Goal: Communication & Community: Answer question/provide support

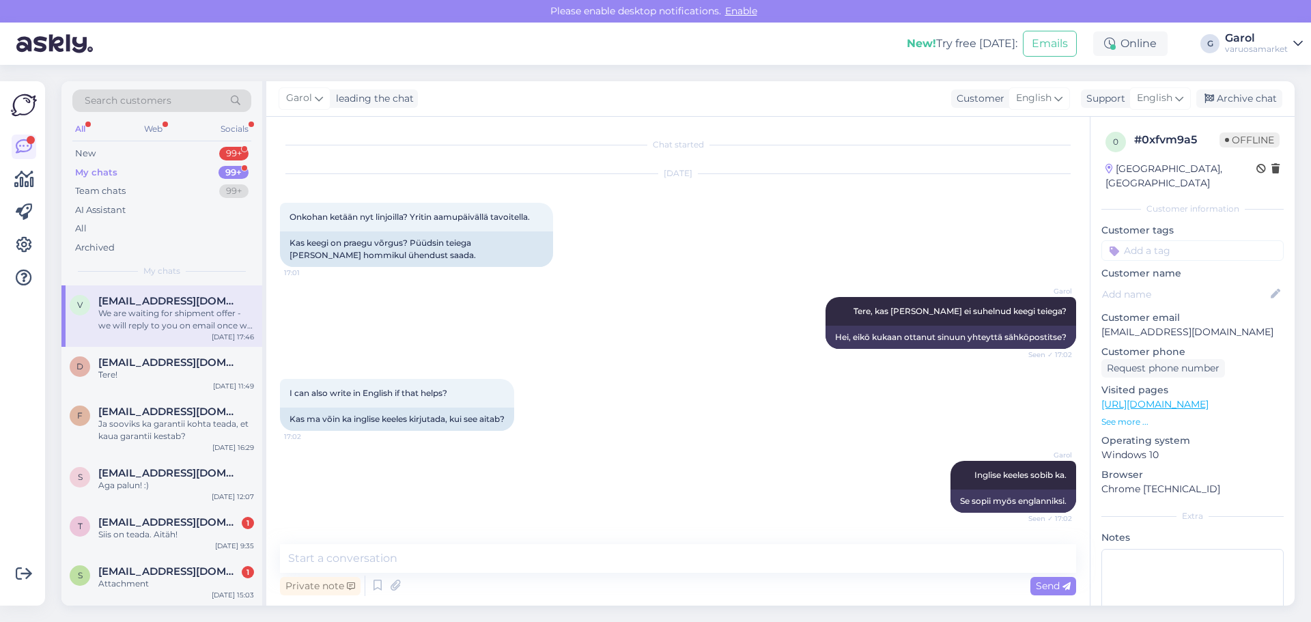
scroll to position [836, 0]
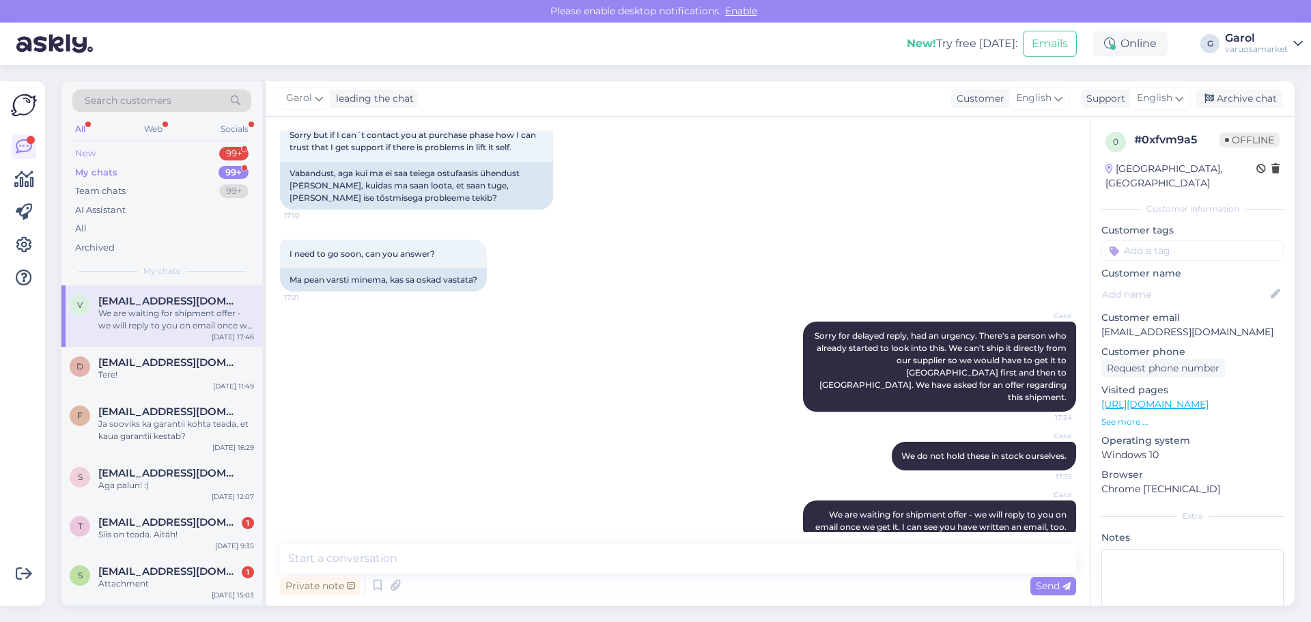
click at [190, 150] on div "New 99+" at bounding box center [161, 153] width 179 height 19
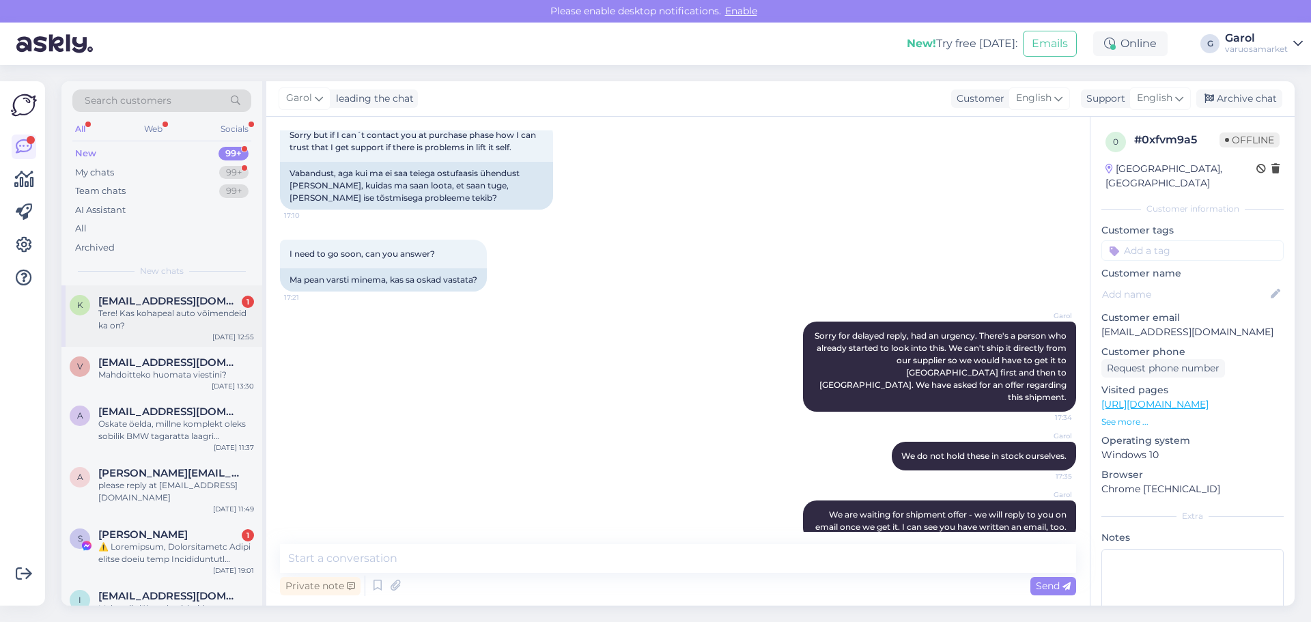
click at [179, 317] on div "Tere! Kas kohapeal auto võimendeid ka on?" at bounding box center [176, 319] width 156 height 25
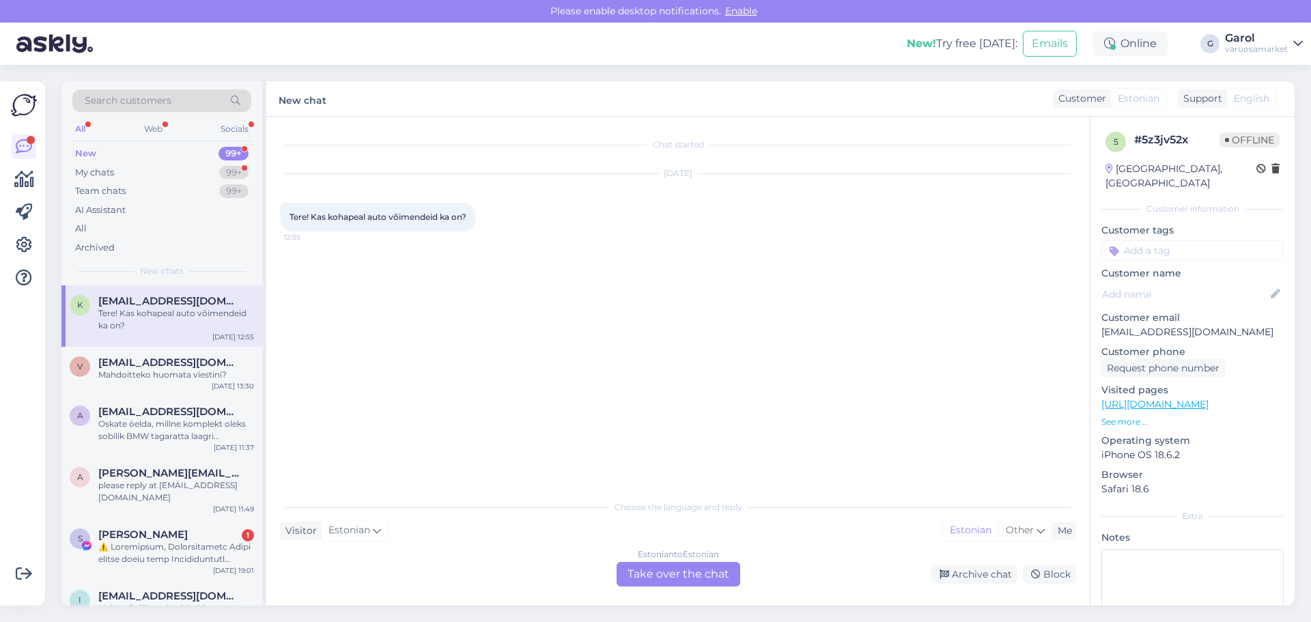
click at [660, 574] on div "Estonian to Estonian Take over the chat" at bounding box center [678, 574] width 124 height 25
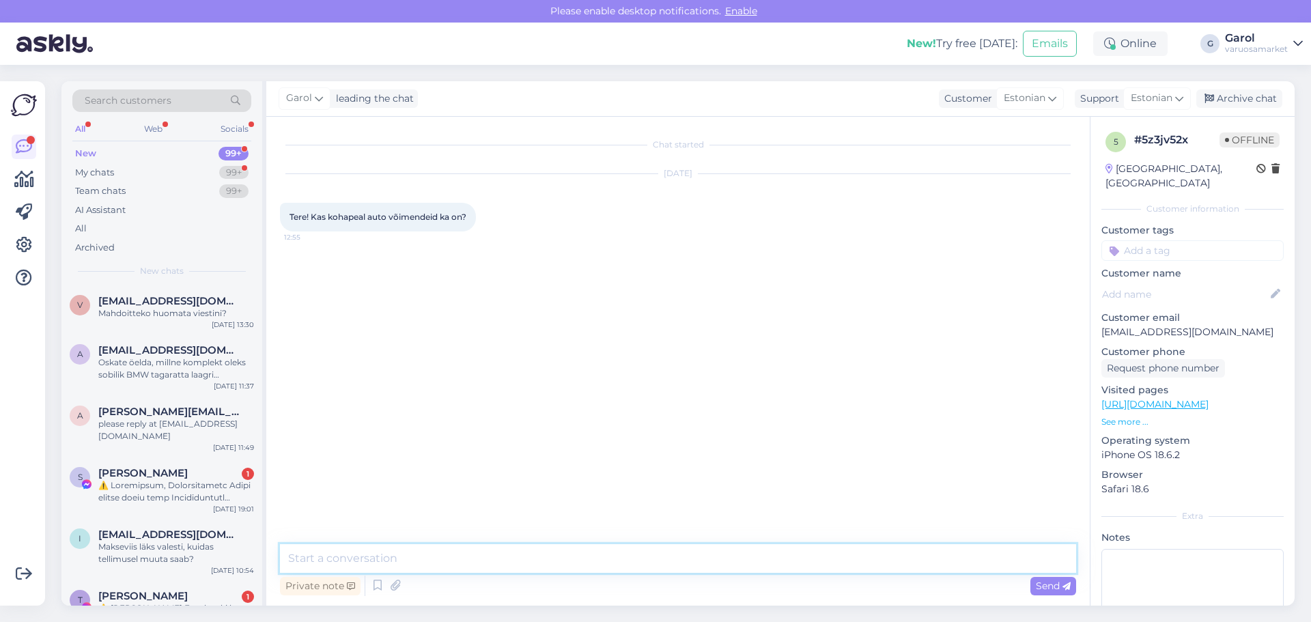
click at [593, 566] on textarea at bounding box center [678, 558] width 796 height 29
click at [712, 560] on textarea "Tere, kas huvitavad mono võimendid või mitme kanaliga?" at bounding box center [678, 558] width 796 height 29
type textarea "Tere, kas huvitavad mono võimendid või mitme kanaliga? AI-SOnic 500w mono võime…"
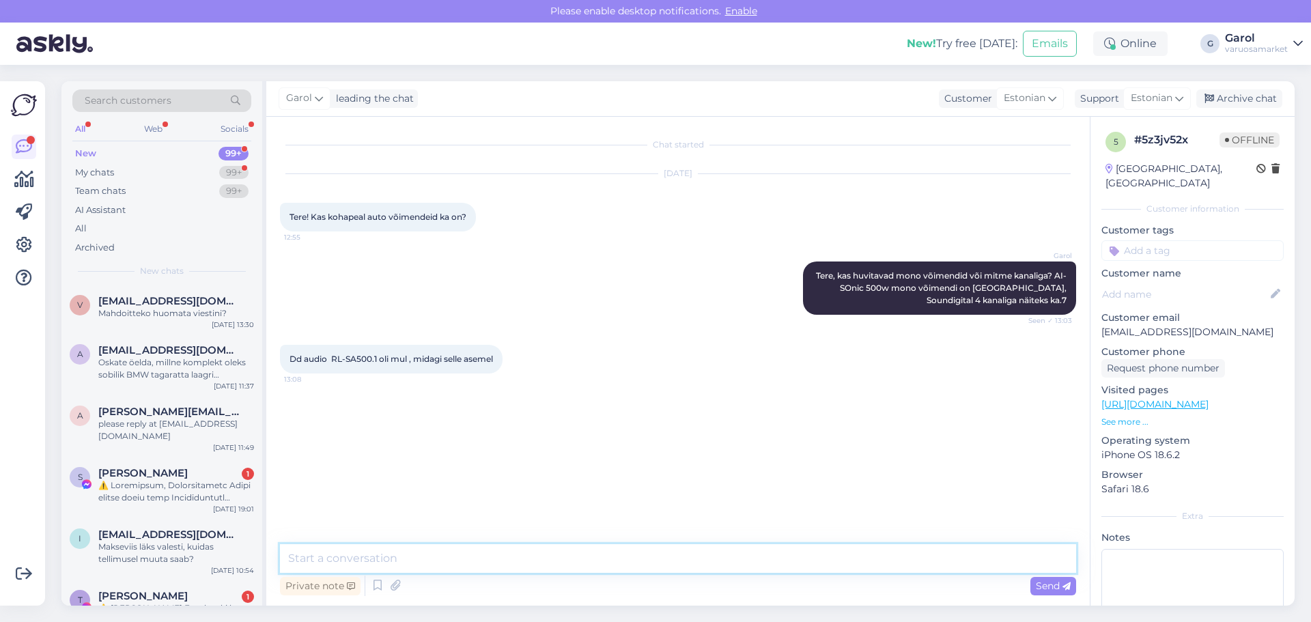
click at [457, 564] on textarea at bounding box center [678, 558] width 796 height 29
type textarea "AI Sonic võiks olla otsene asendus sellele."
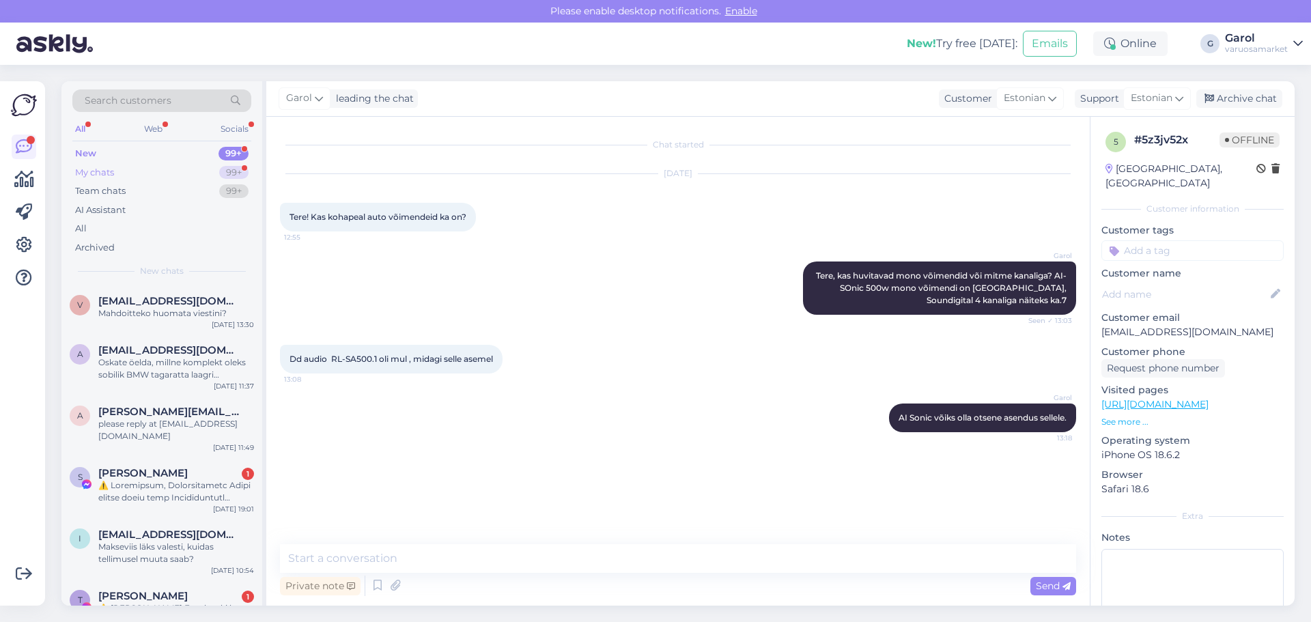
click at [207, 167] on div "My chats 99+" at bounding box center [161, 172] width 179 height 19
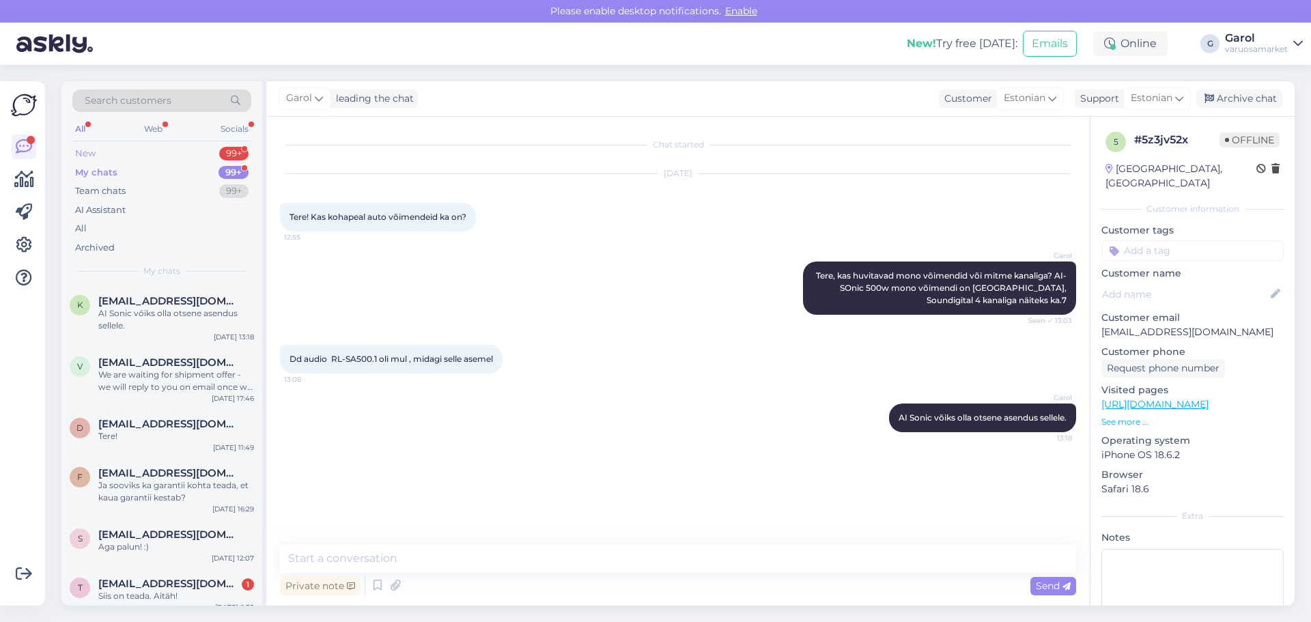
click at [204, 152] on div "New 99+" at bounding box center [161, 153] width 179 height 19
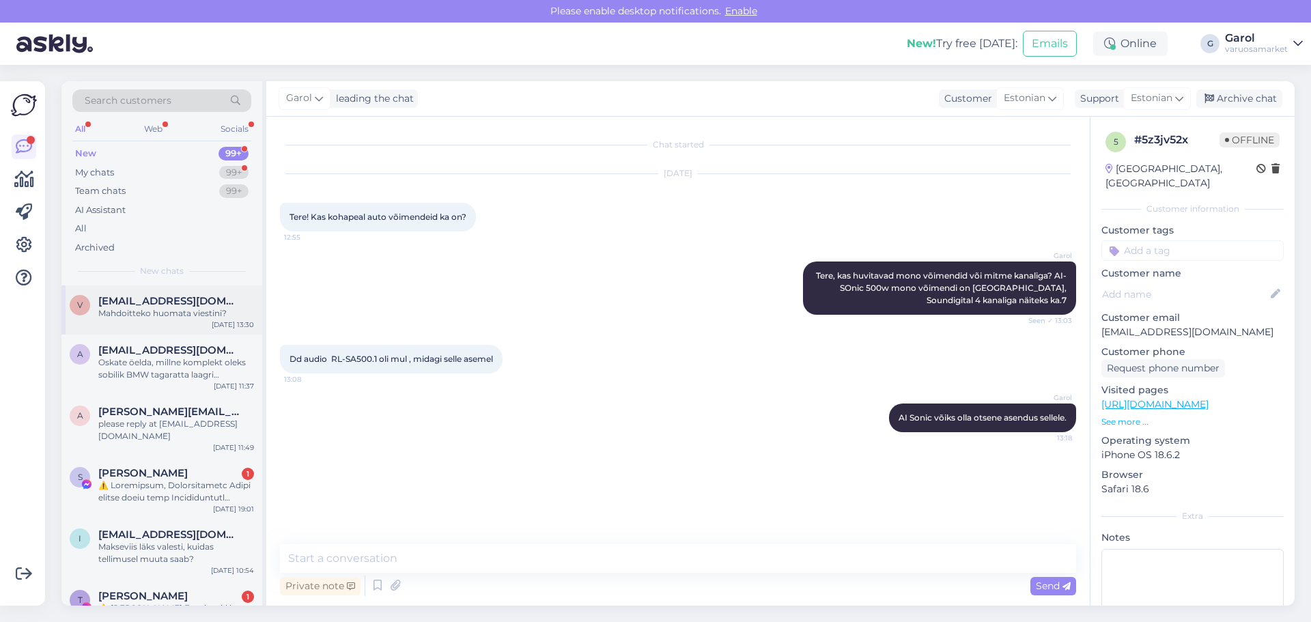
click at [173, 308] on div "Mahdoitteko huomata viestini?" at bounding box center [176, 313] width 156 height 12
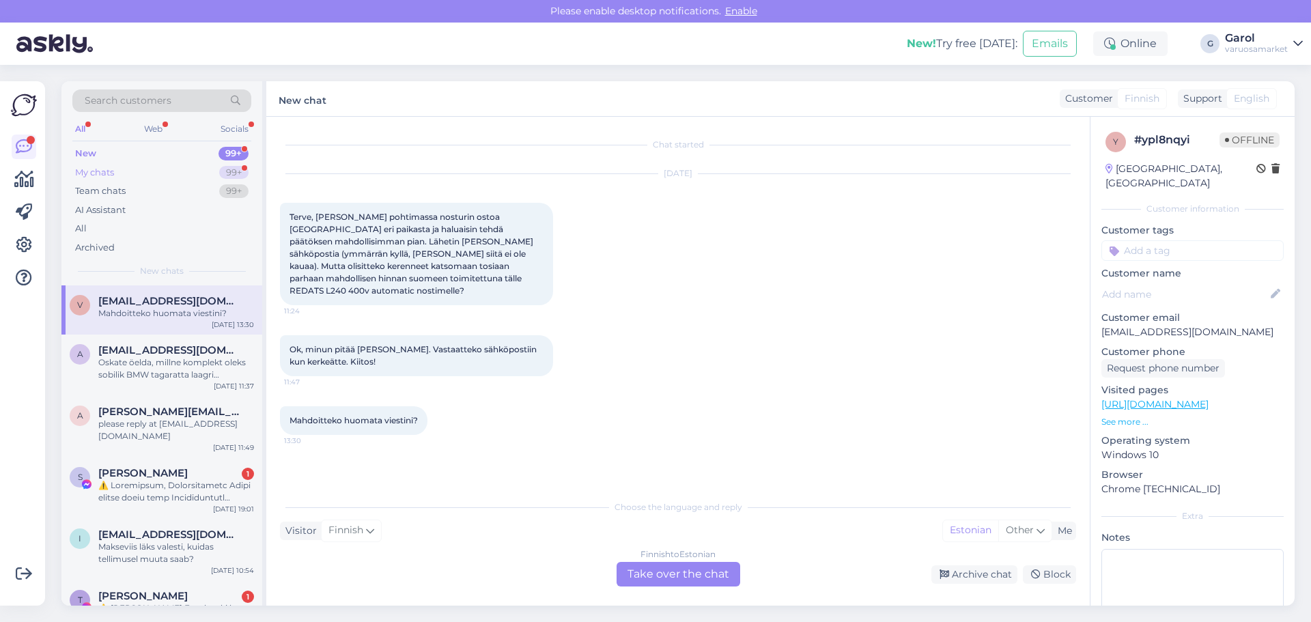
click at [208, 167] on div "My chats 99+" at bounding box center [161, 172] width 179 height 19
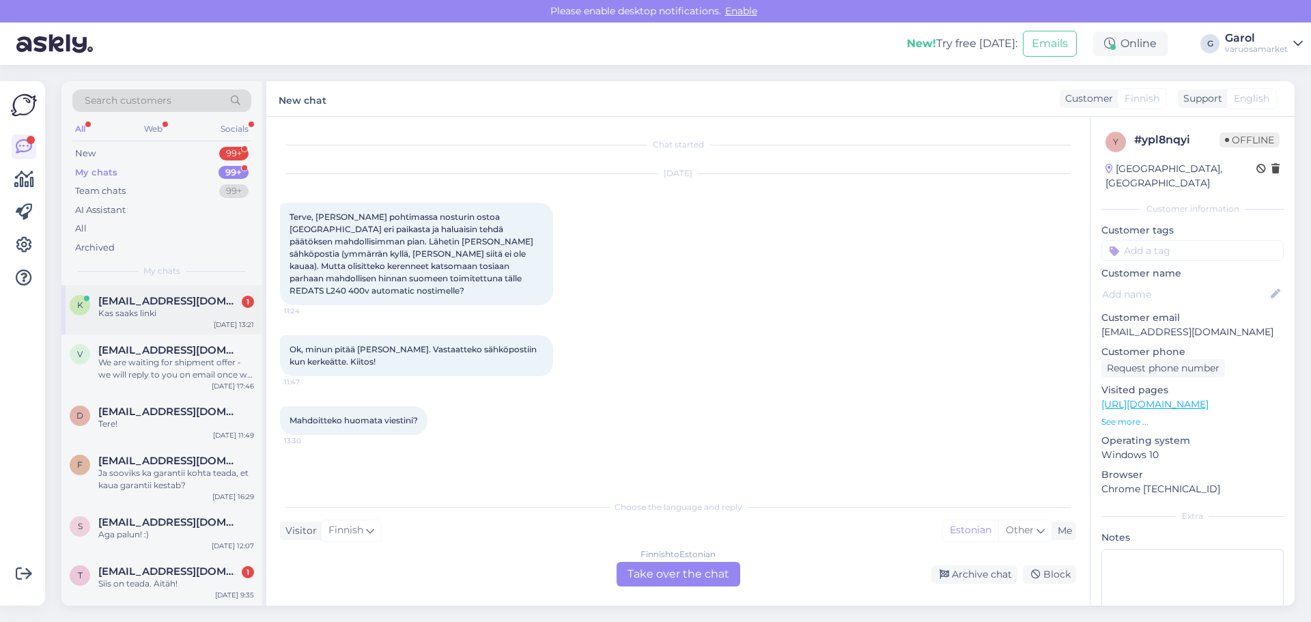
click at [157, 309] on div "Kas saaks linki" at bounding box center [176, 313] width 156 height 12
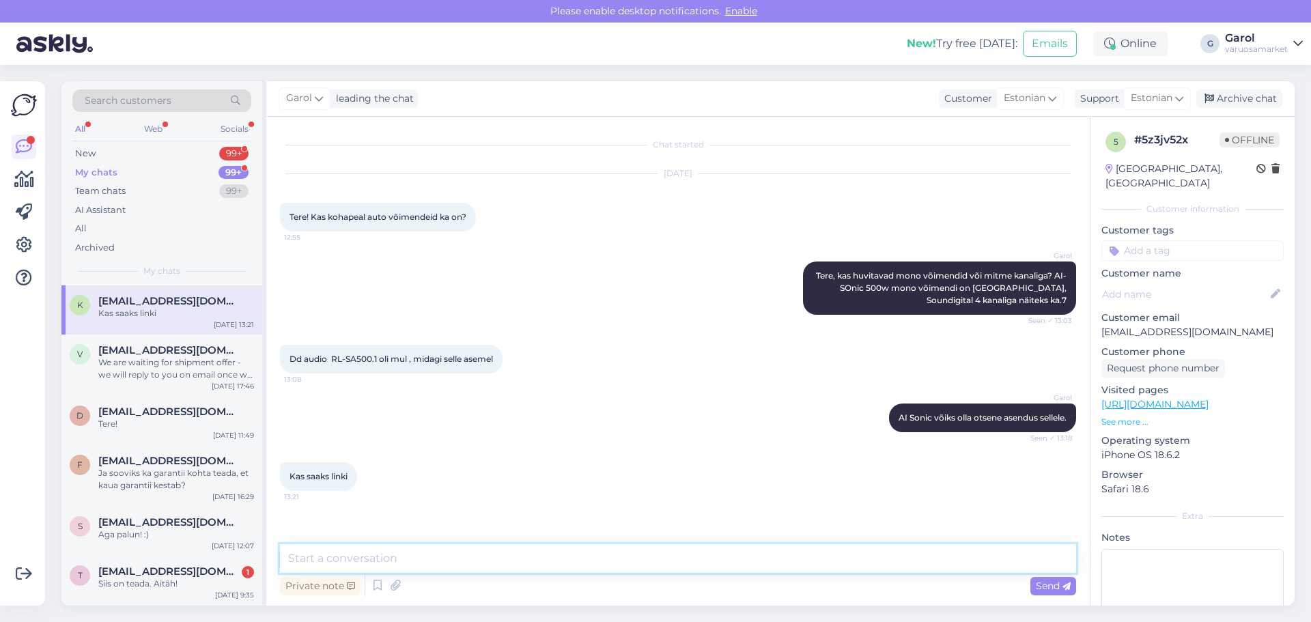
click at [627, 556] on textarea at bounding box center [678, 558] width 796 height 29
paste textarea "[URL][DOMAIN_NAME]"
type textarea "[URL][DOMAIN_NAME]"
